Goal: Task Accomplishment & Management: Manage account settings

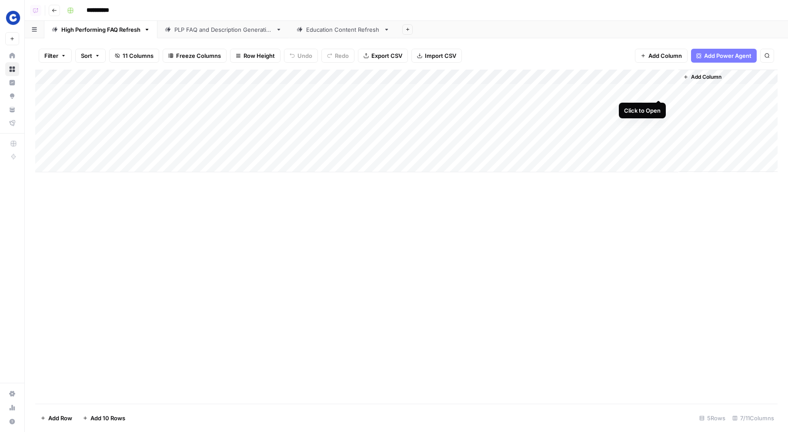
click at [656, 92] on div "Add Column" at bounding box center [406, 121] width 742 height 103
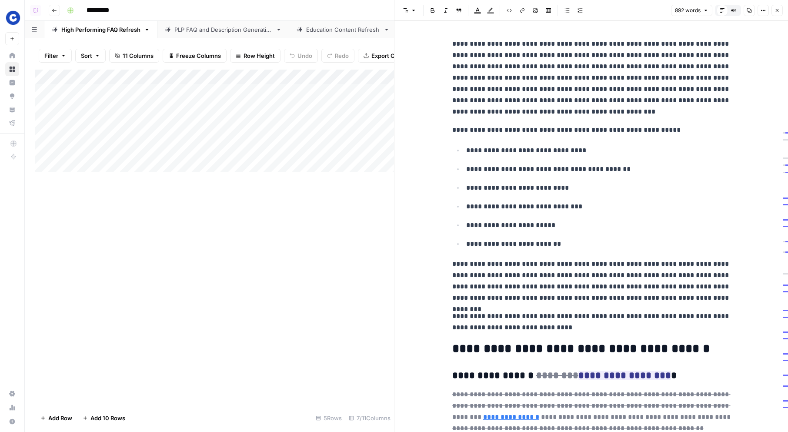
click at [779, 13] on button "Close" at bounding box center [776, 10] width 11 height 11
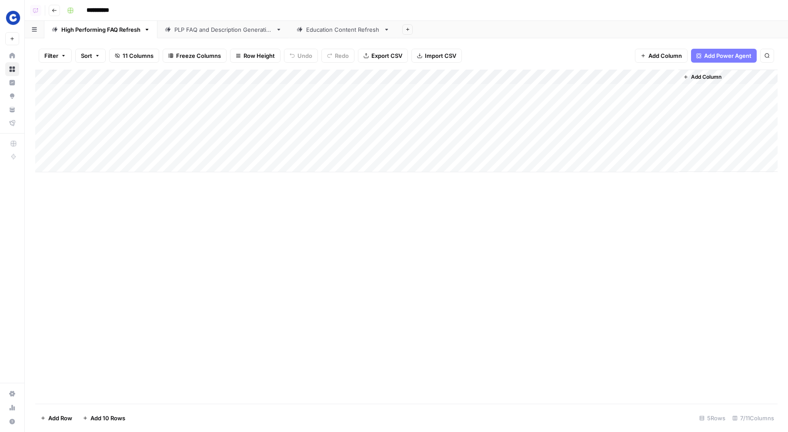
click at [333, 32] on div "Education Content Refresh" at bounding box center [343, 29] width 74 height 9
click at [492, 91] on div "Add Column" at bounding box center [406, 121] width 742 height 103
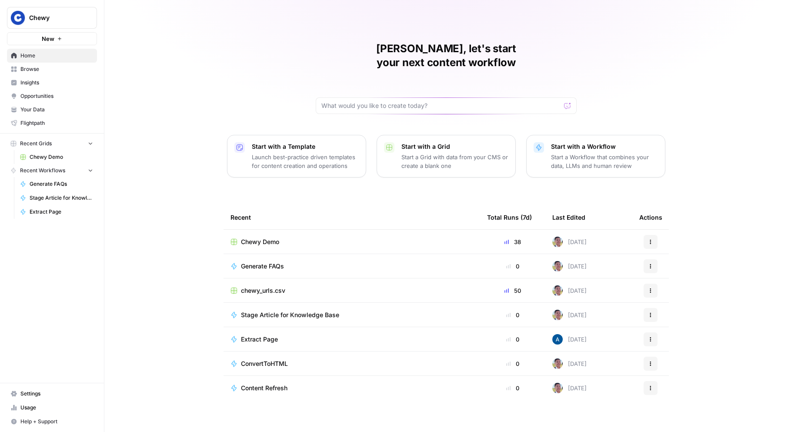
click at [62, 16] on span "Chewy" at bounding box center [55, 17] width 53 height 9
type input "insight"
click at [56, 62] on span "Insight Partners" at bounding box center [84, 65] width 115 height 9
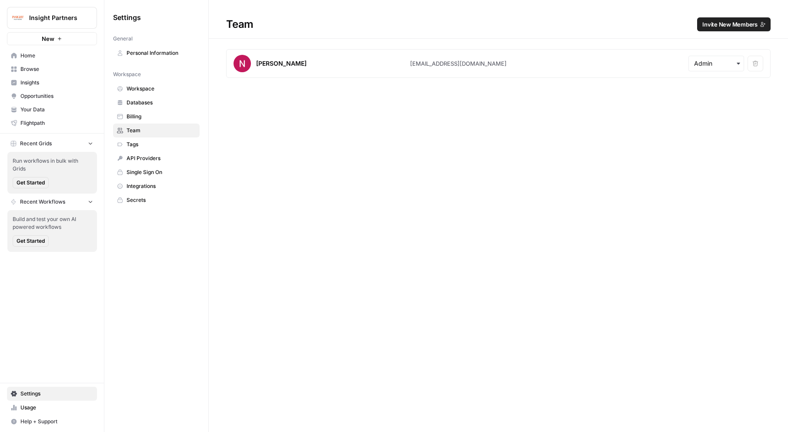
click at [749, 25] on span "Invite New Members" at bounding box center [729, 24] width 55 height 9
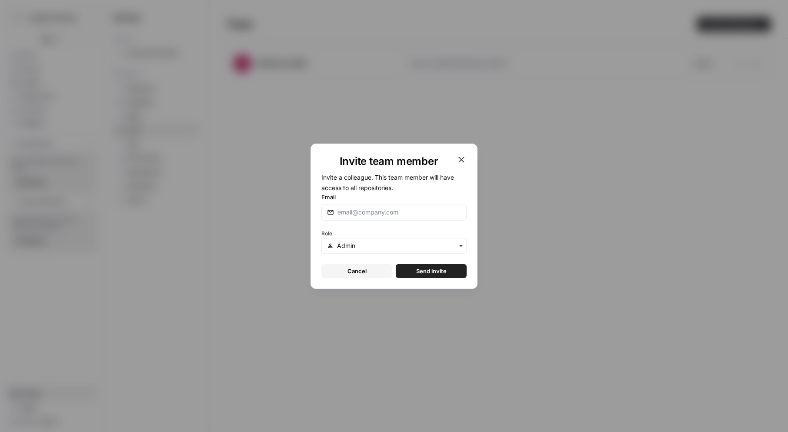
click at [378, 206] on div at bounding box center [393, 212] width 145 height 17
paste input "[EMAIL_ADDRESS][DOMAIN_NAME]"
type input "[EMAIL_ADDRESS][DOMAIN_NAME]"
click at [420, 271] on span "Send invite" at bounding box center [431, 270] width 30 height 9
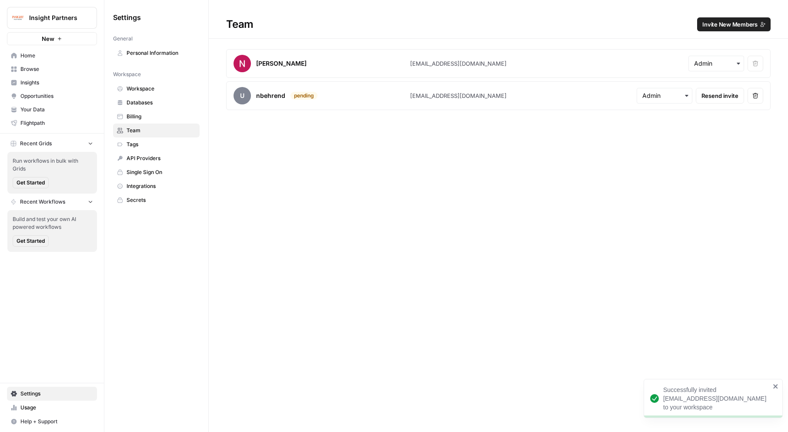
click at [36, 80] on span "Insights" at bounding box center [56, 83] width 73 height 8
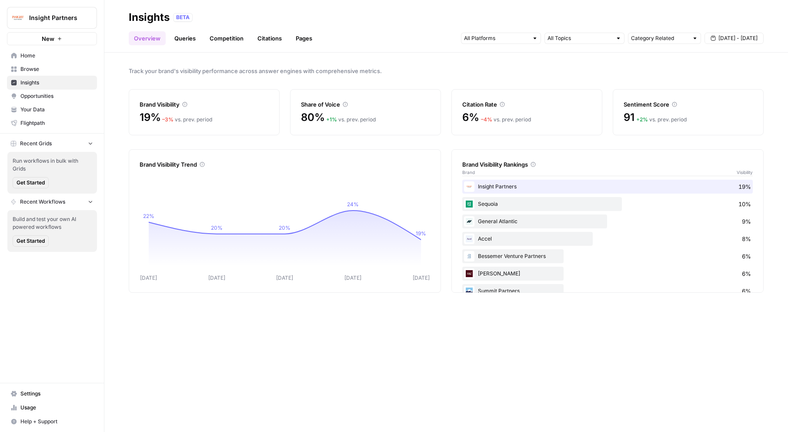
click at [55, 91] on link "Opportunities" at bounding box center [52, 96] width 90 height 14
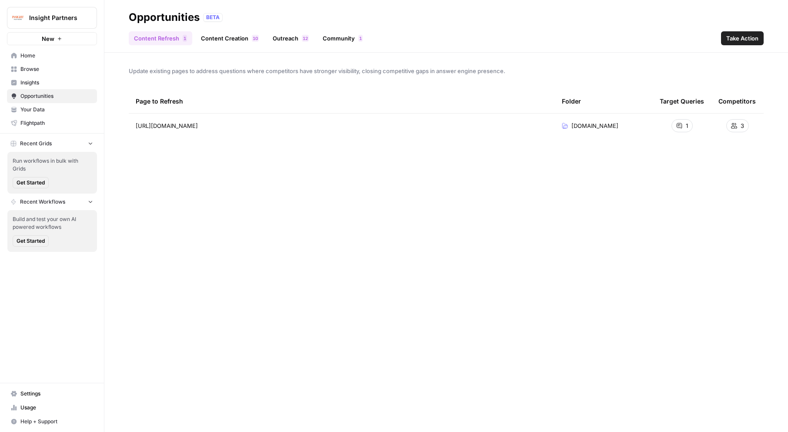
click at [210, 37] on link "Content Creation 0 1" at bounding box center [230, 38] width 68 height 14
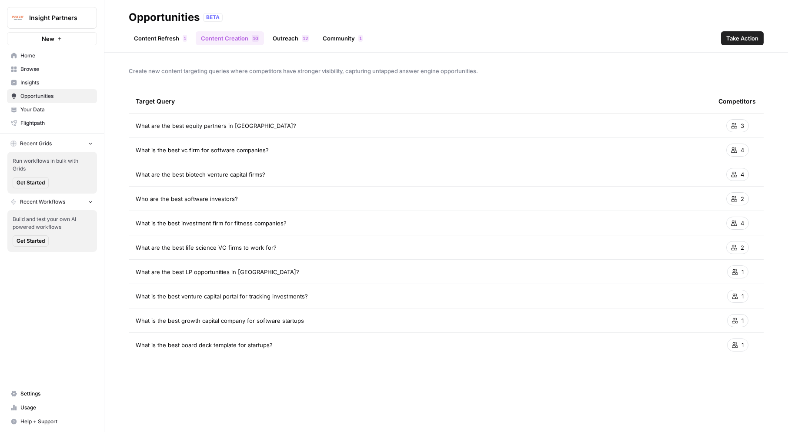
click at [299, 40] on link "Outreach 2 1" at bounding box center [290, 38] width 47 height 14
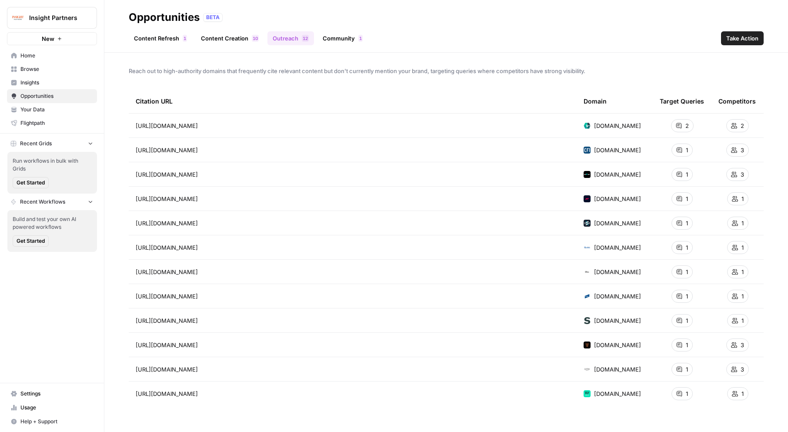
click at [347, 34] on link "Community 1" at bounding box center [342, 38] width 50 height 14
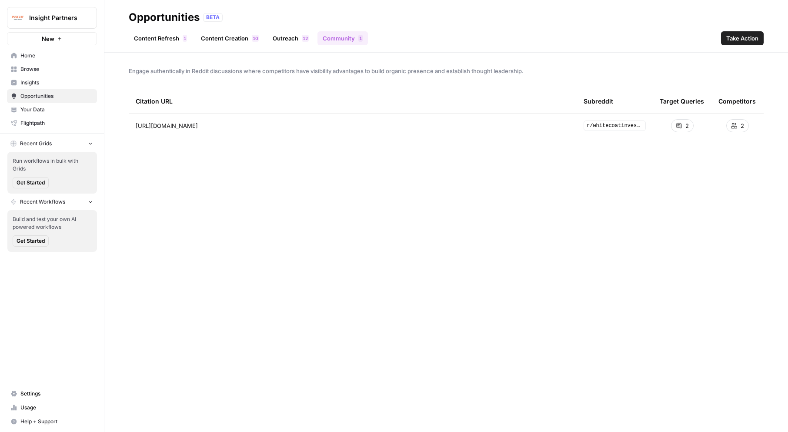
click at [160, 38] on link "Content Refresh 1" at bounding box center [160, 38] width 63 height 14
click at [43, 81] on span "Insights" at bounding box center [56, 83] width 73 height 8
